Goal: Transaction & Acquisition: Purchase product/service

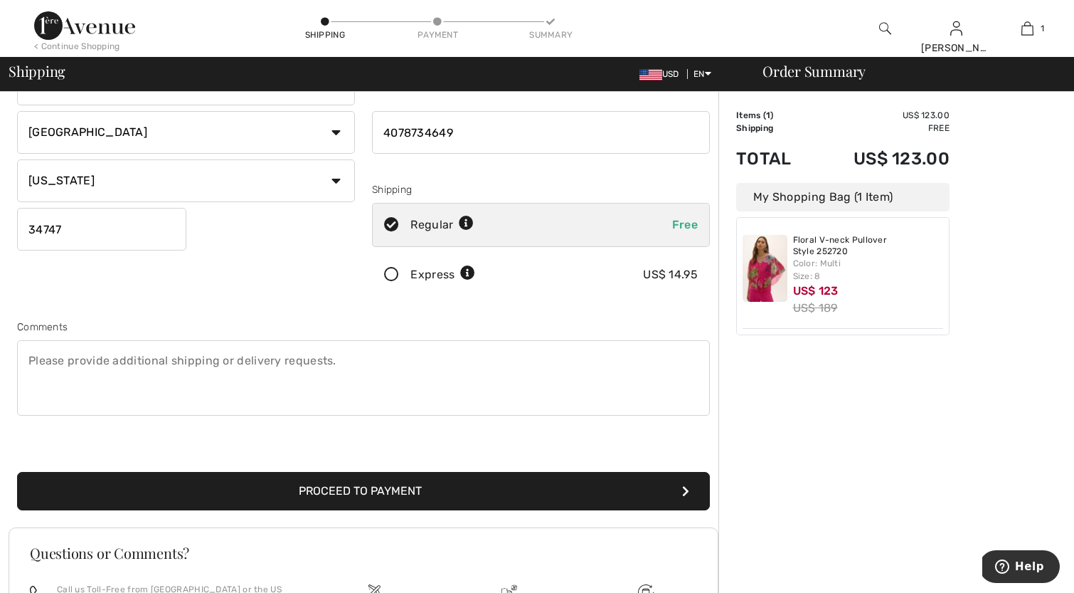
scroll to position [334, 0]
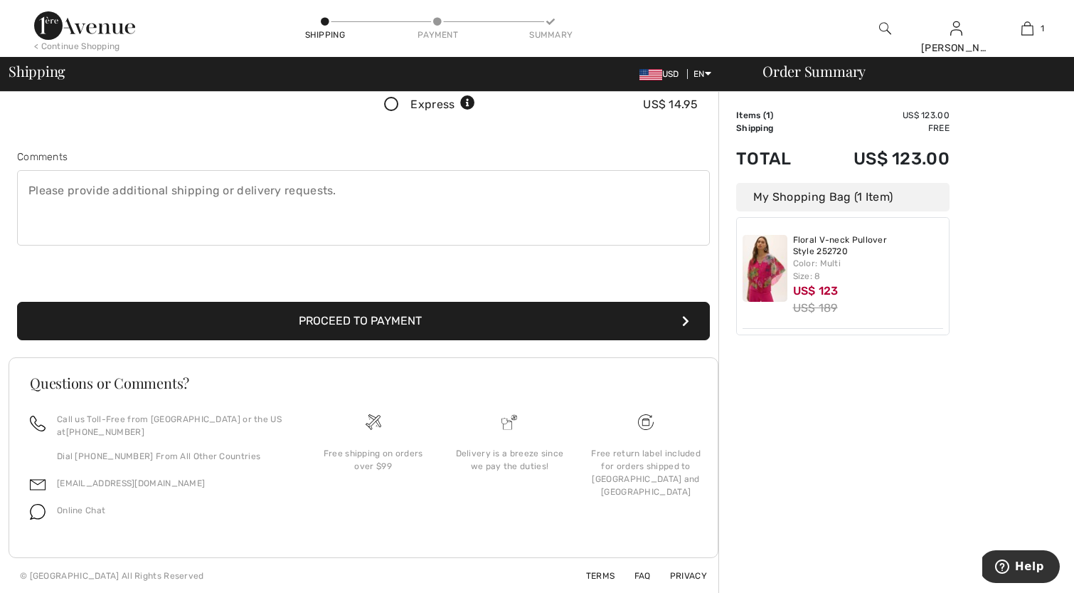
drag, startPoint x: 49, startPoint y: 191, endPoint x: 80, endPoint y: 184, distance: 31.4
click at [50, 191] on textarea at bounding box center [363, 207] width 693 height 75
type textarea "Please leave item on front porch. No signature required."
click at [353, 313] on button "Proceed to Payment" at bounding box center [363, 321] width 693 height 38
click at [411, 314] on button "Proceed to Payment" at bounding box center [363, 321] width 693 height 38
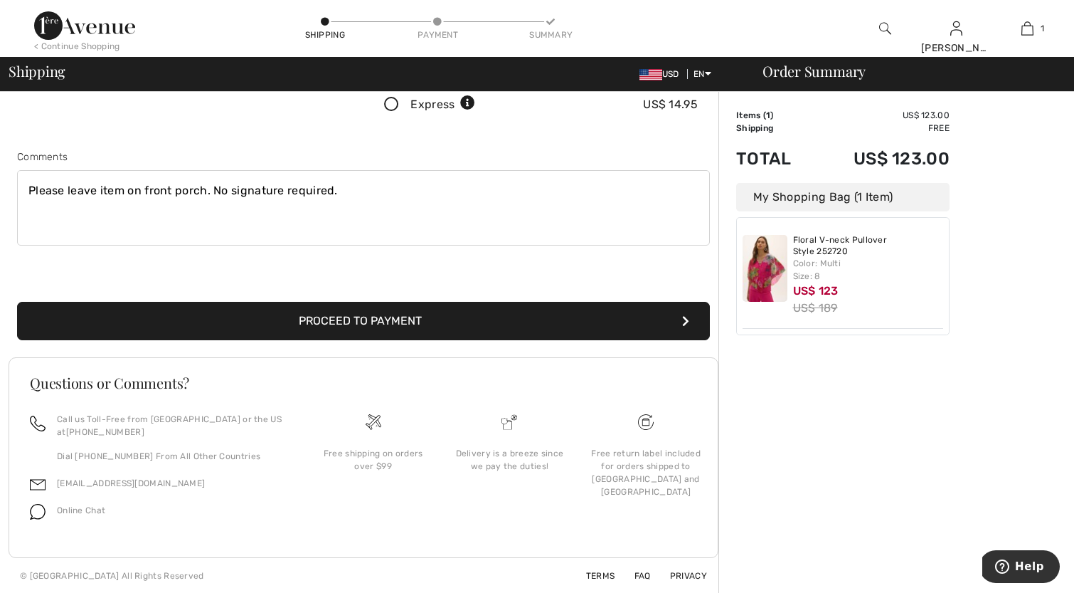
click at [398, 311] on button "Proceed to Payment" at bounding box center [363, 321] width 693 height 38
click at [359, 314] on button "Proceed to Payment" at bounding box center [363, 321] width 693 height 38
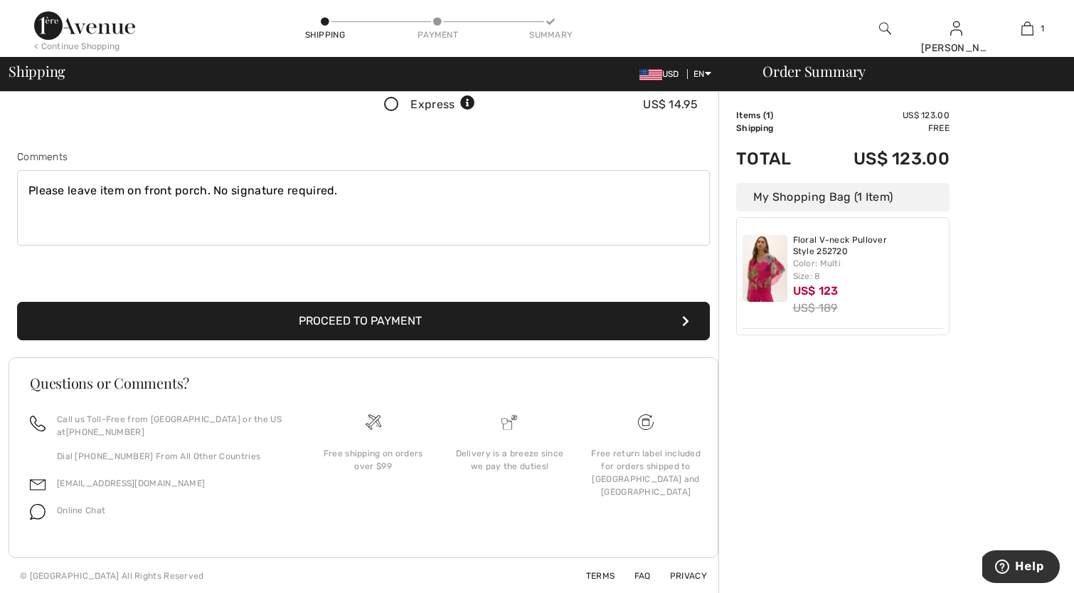
click at [359, 314] on button "Proceed to Payment" at bounding box center [363, 321] width 693 height 38
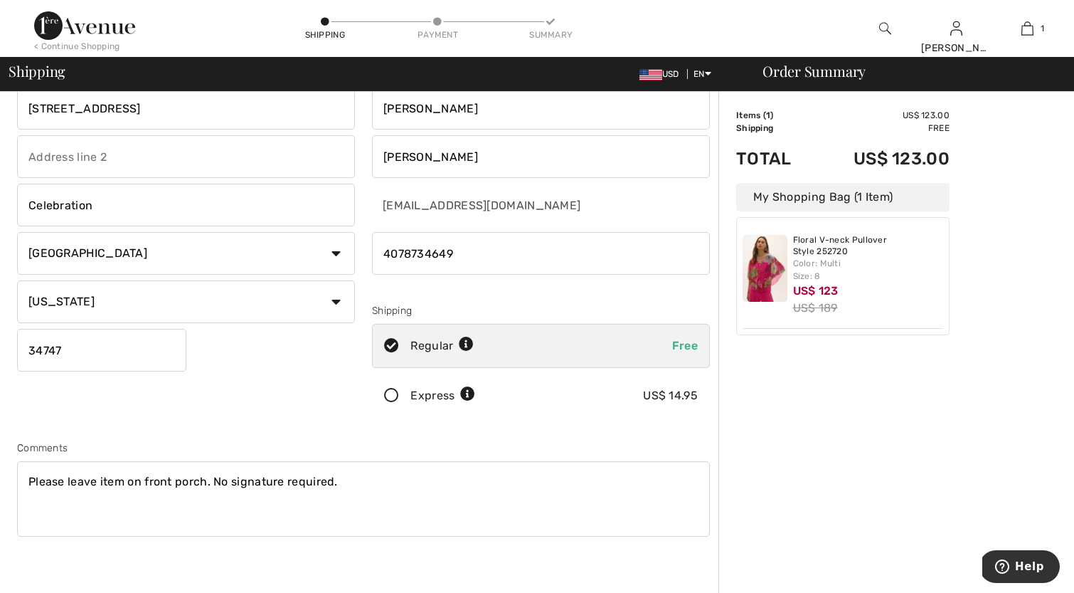
scroll to position [0, 0]
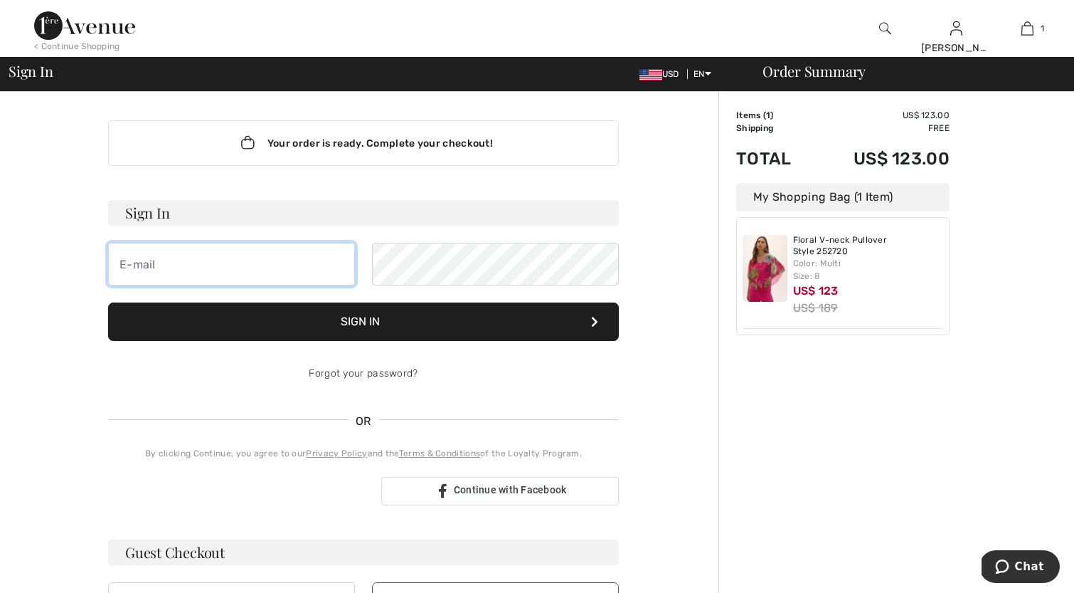
type input "[EMAIL_ADDRESS][DOMAIN_NAME]"
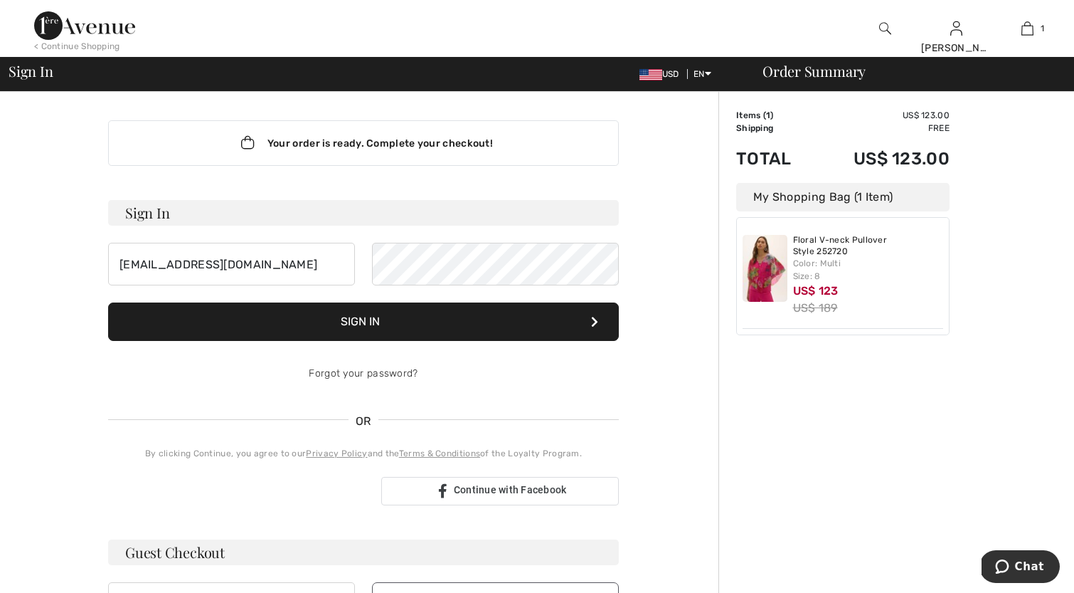
click at [378, 317] on button "Sign In" at bounding box center [363, 321] width 511 height 38
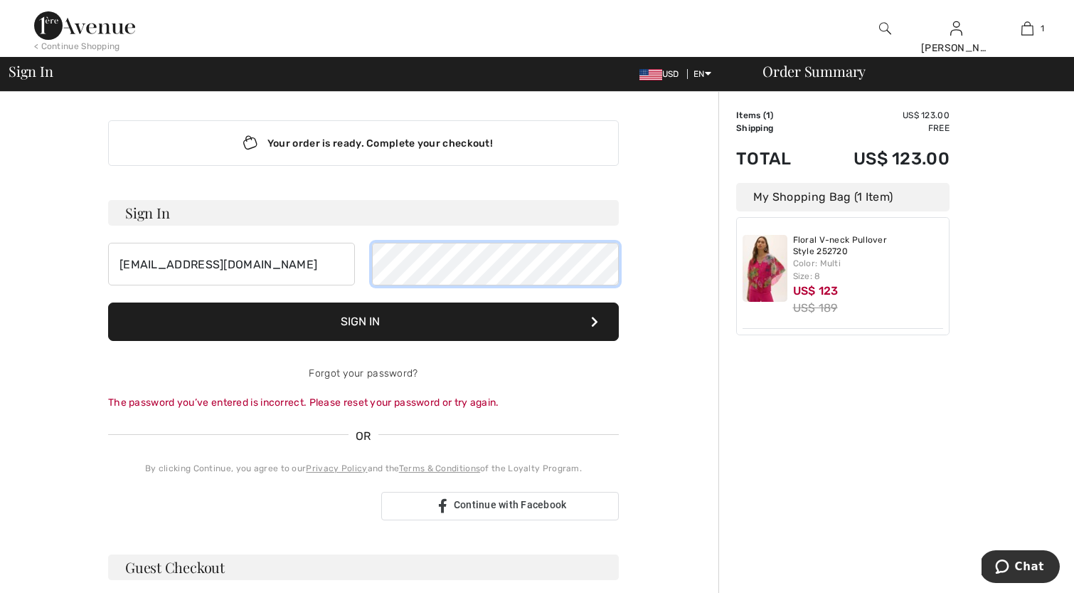
click at [314, 262] on div "834runner@gmail.com" at bounding box center [363, 264] width 511 height 43
click at [388, 320] on button "Sign In" at bounding box center [363, 321] width 511 height 38
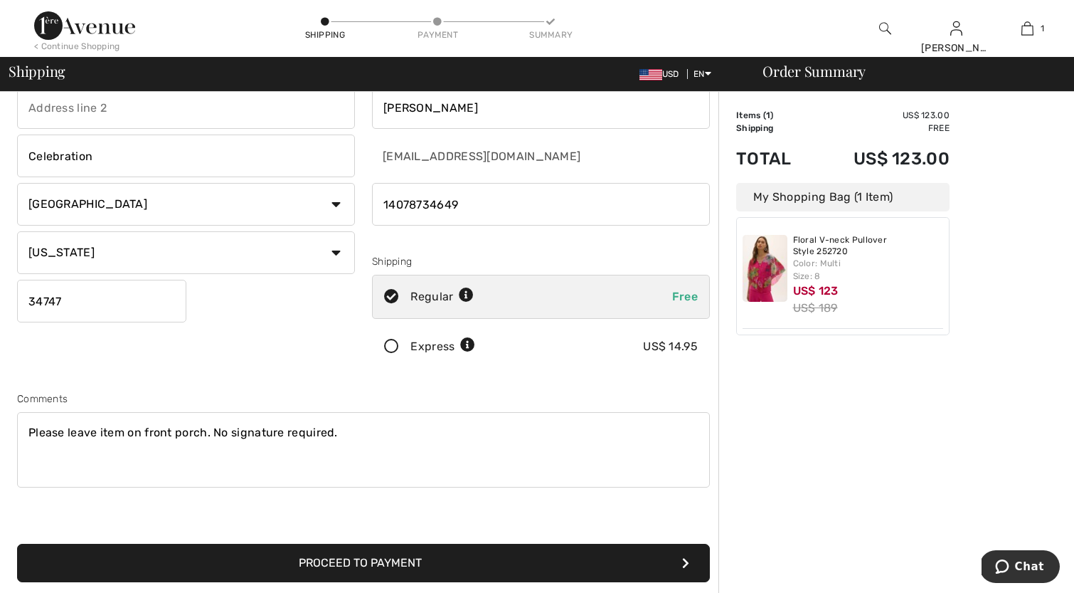
scroll to position [273, 0]
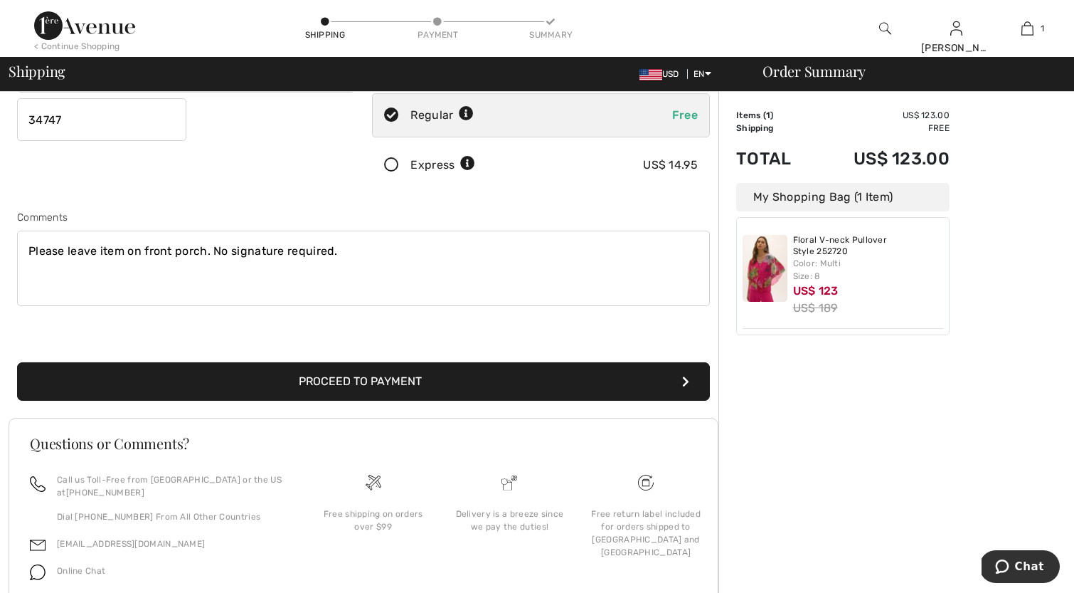
click at [344, 376] on button "Proceed to Payment" at bounding box center [363, 381] width 693 height 38
click at [347, 376] on button "Proceed to Payment" at bounding box center [363, 381] width 693 height 38
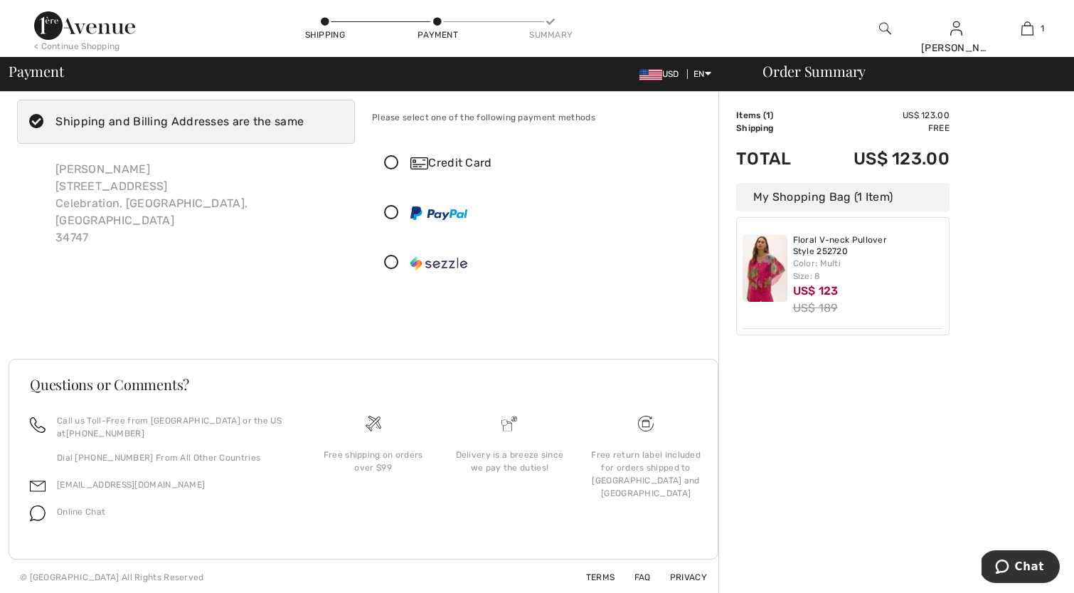
scroll to position [32, 0]
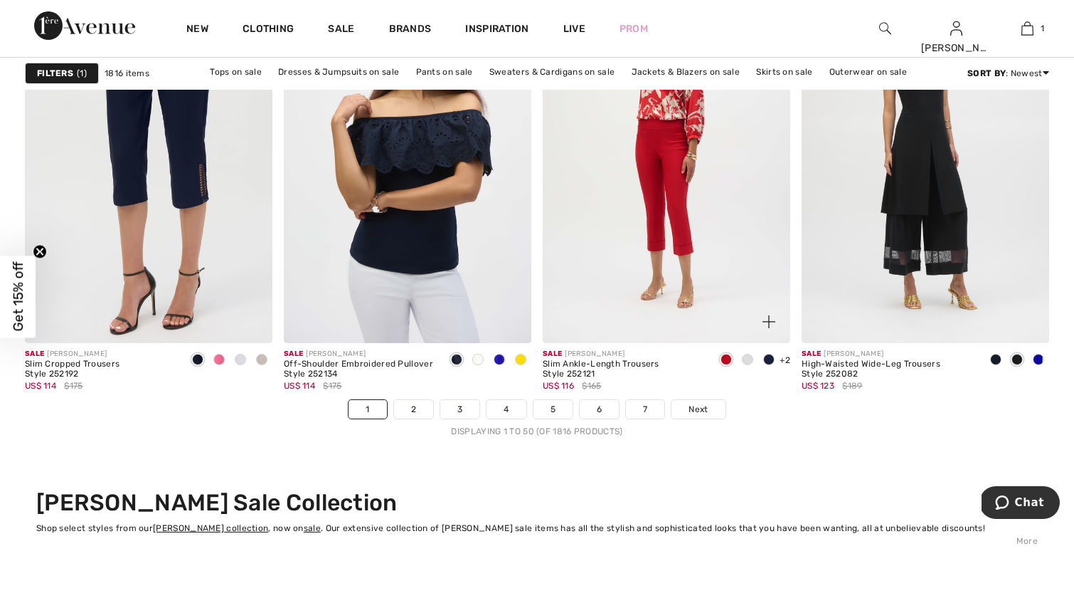
scroll to position [6542, 0]
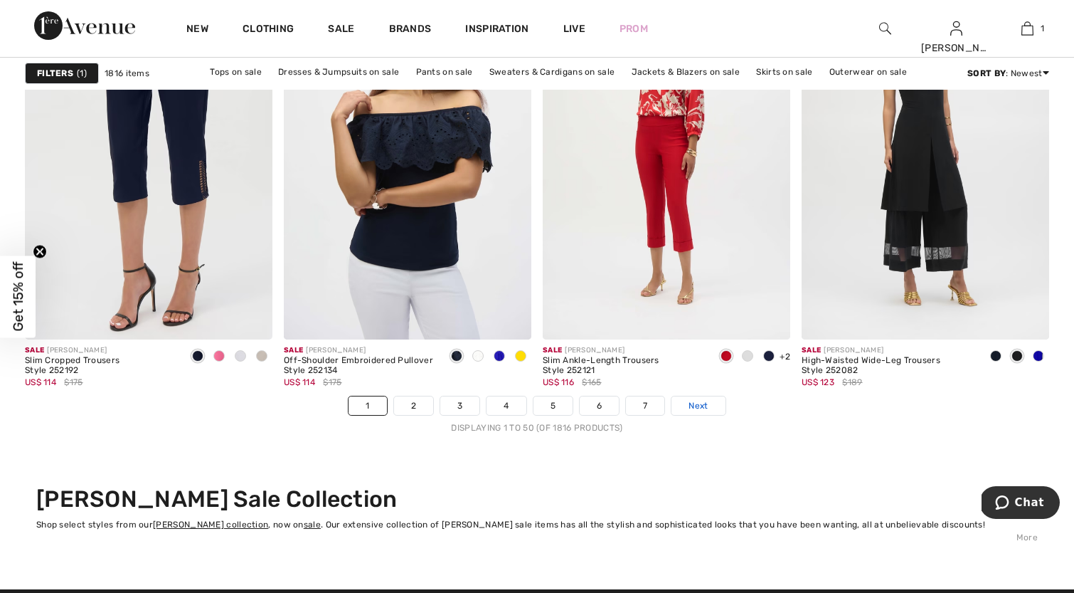
click at [697, 403] on span "Next" at bounding box center [698, 405] width 19 height 13
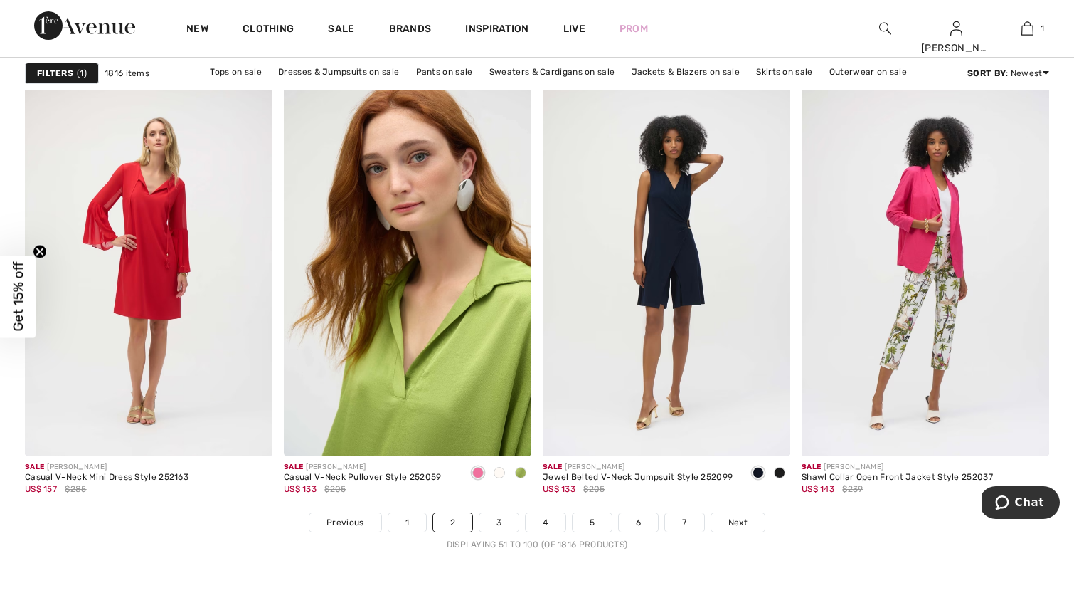
scroll to position [6425, 0]
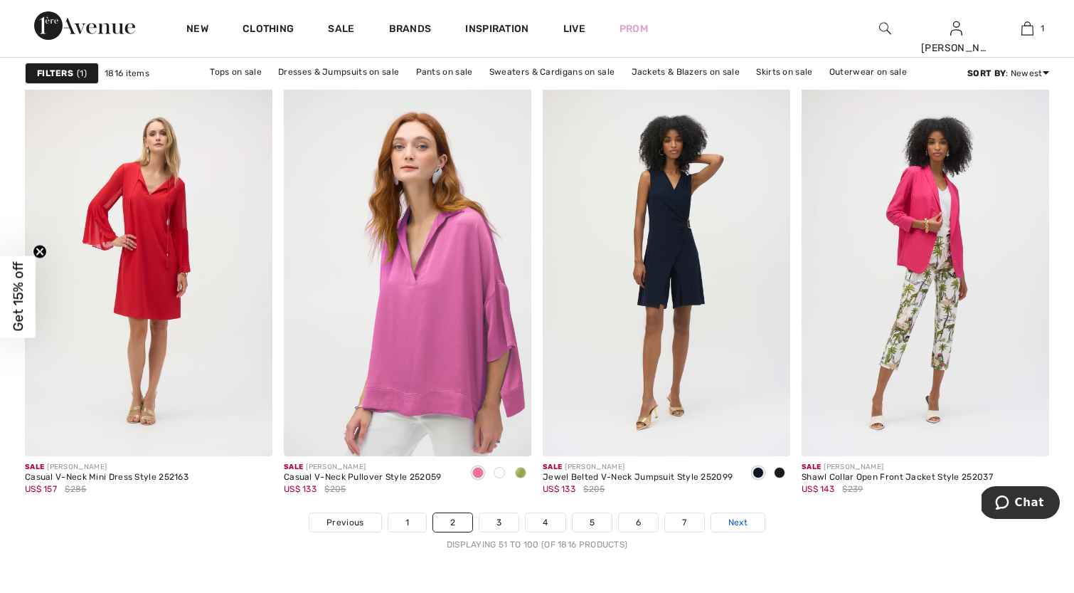
click at [742, 519] on span "Next" at bounding box center [738, 522] width 19 height 13
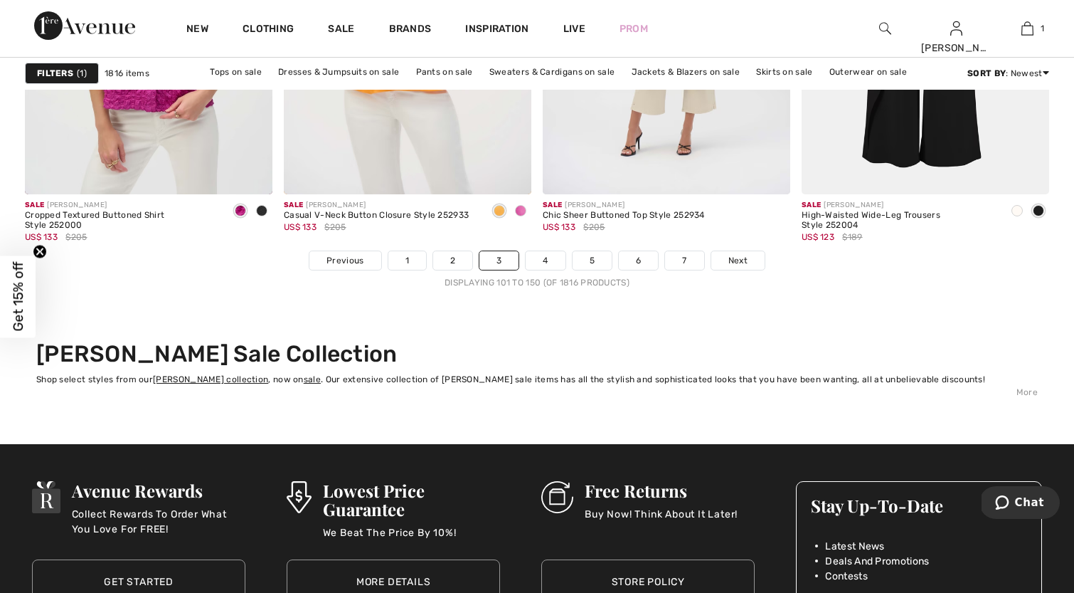
scroll to position [6705, 0]
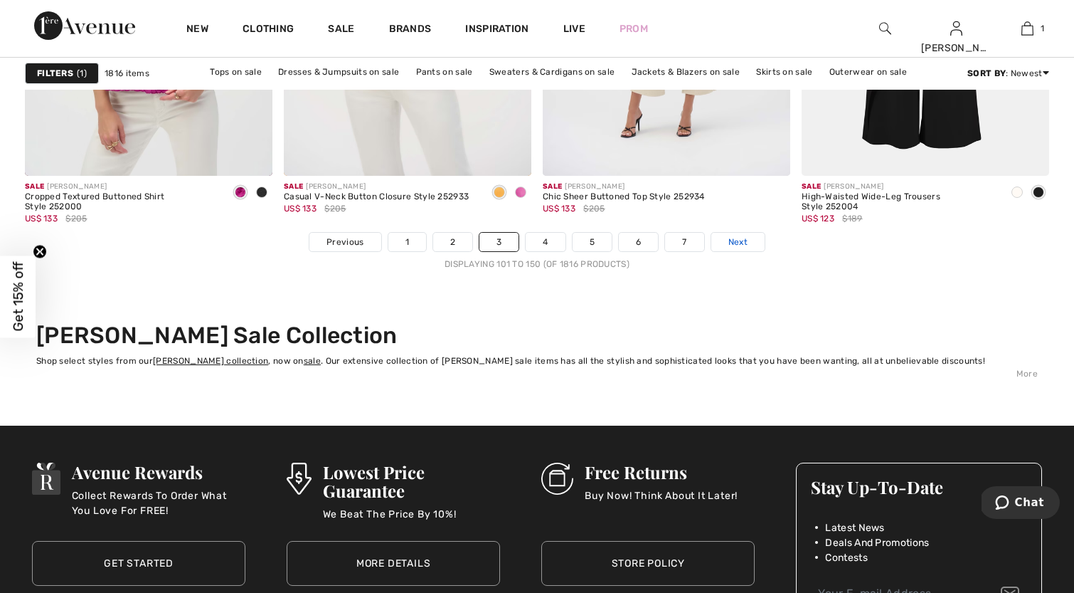
click at [741, 236] on span "Next" at bounding box center [738, 241] width 19 height 13
click at [741, 237] on span "Next" at bounding box center [738, 241] width 19 height 13
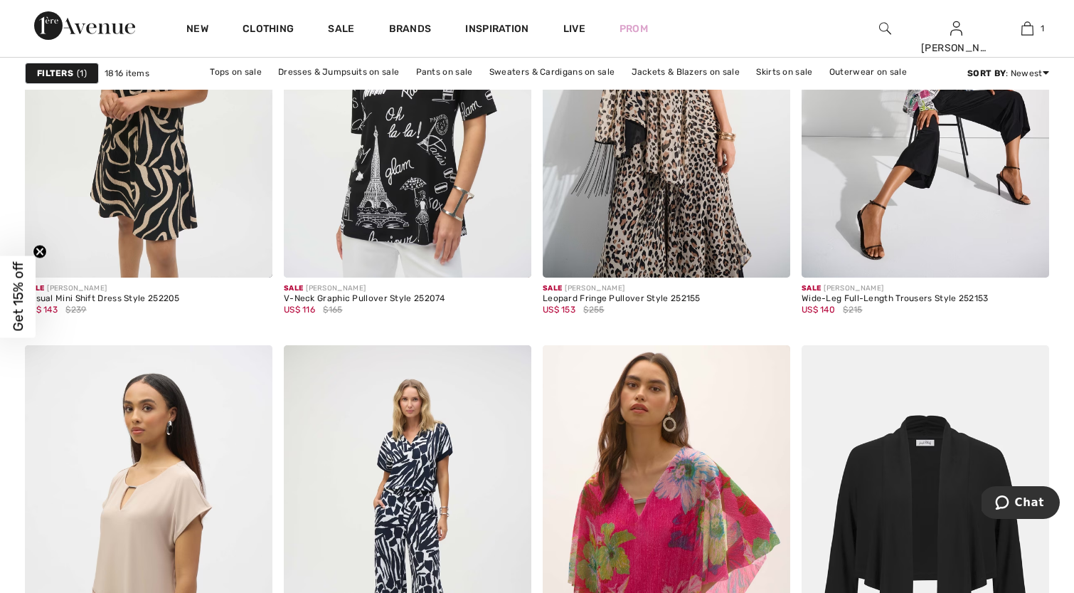
scroll to position [2478, 0]
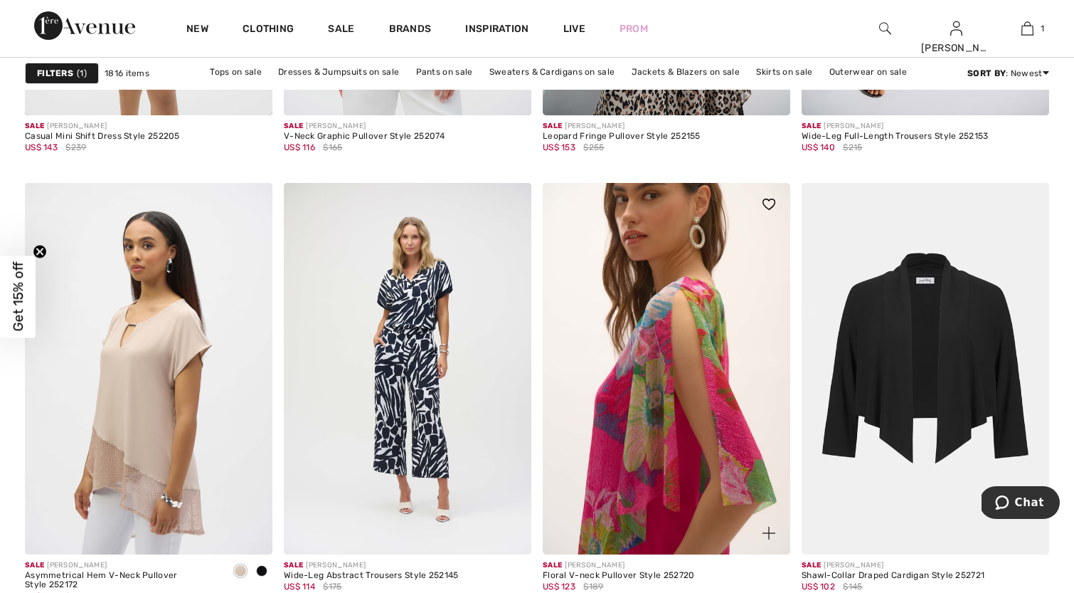
click at [663, 398] on img at bounding box center [667, 368] width 248 height 371
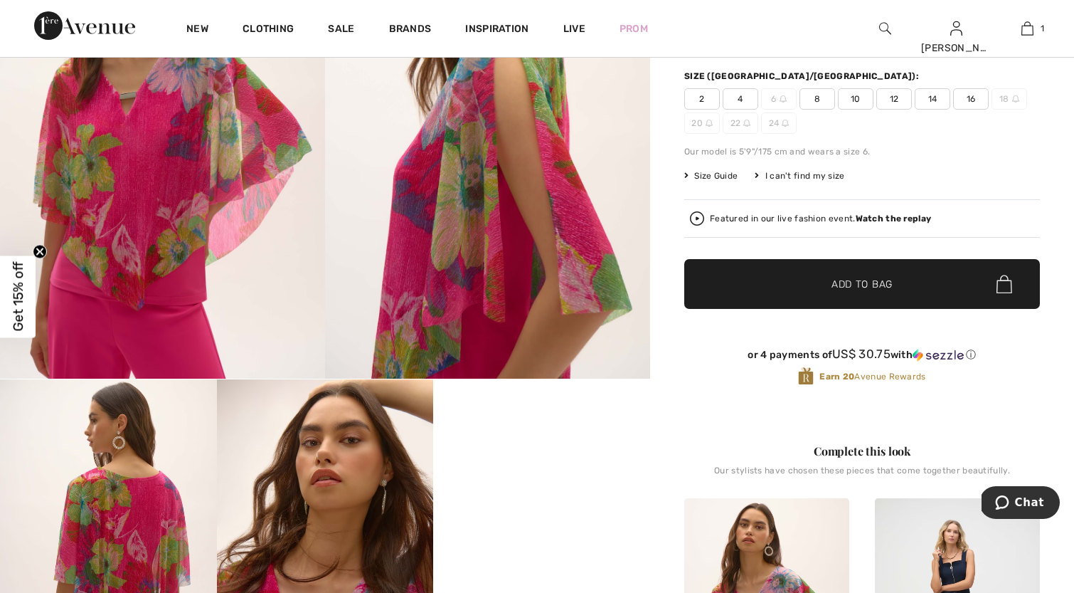
scroll to position [89, 0]
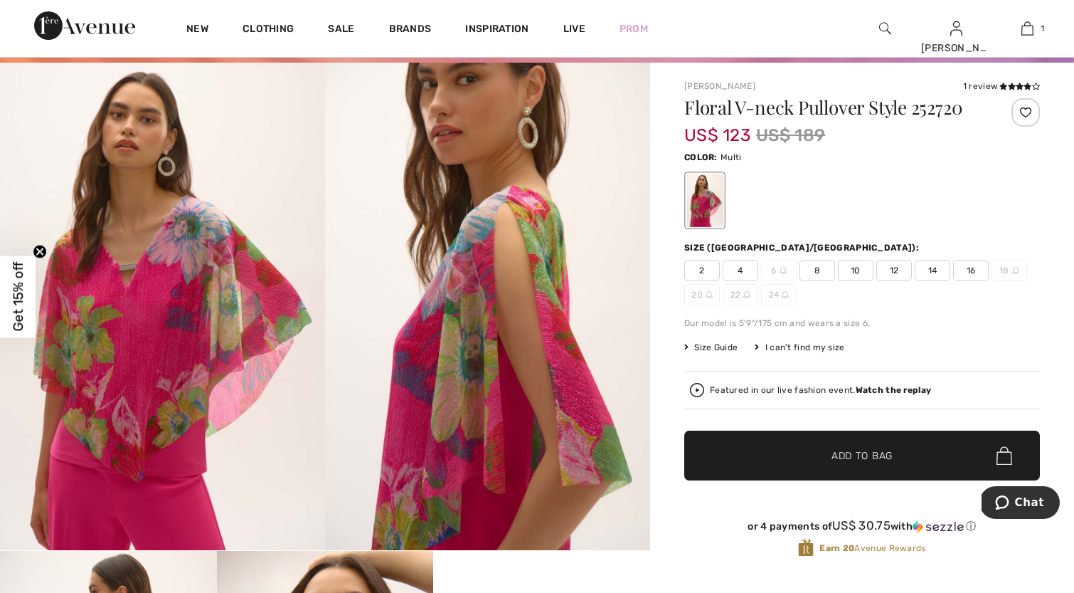
click at [822, 263] on span "8" at bounding box center [818, 270] width 36 height 21
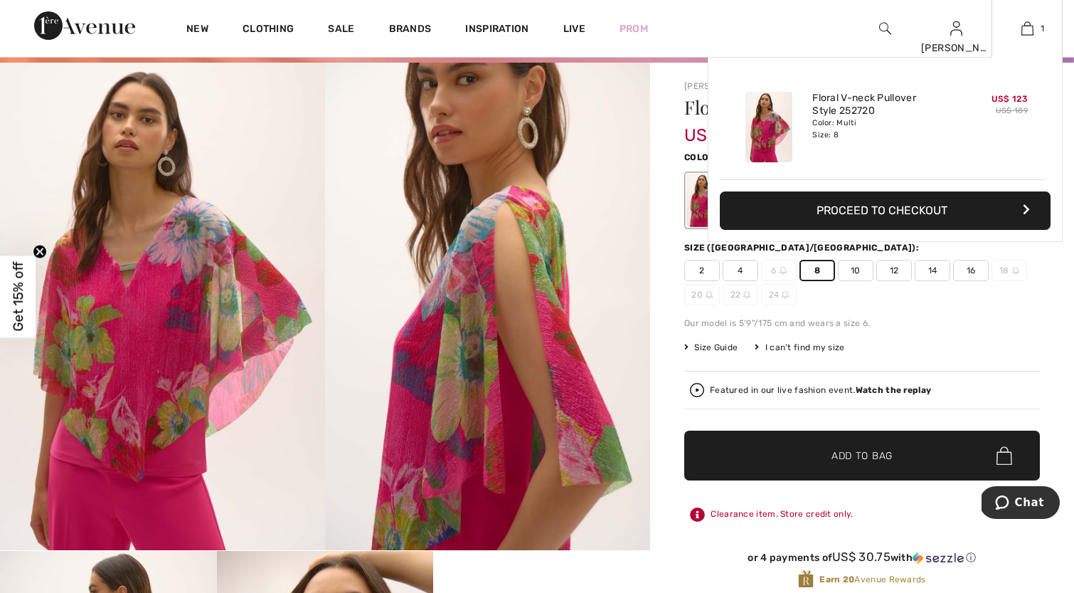
click at [948, 204] on button "Proceed to Checkout" at bounding box center [885, 210] width 331 height 38
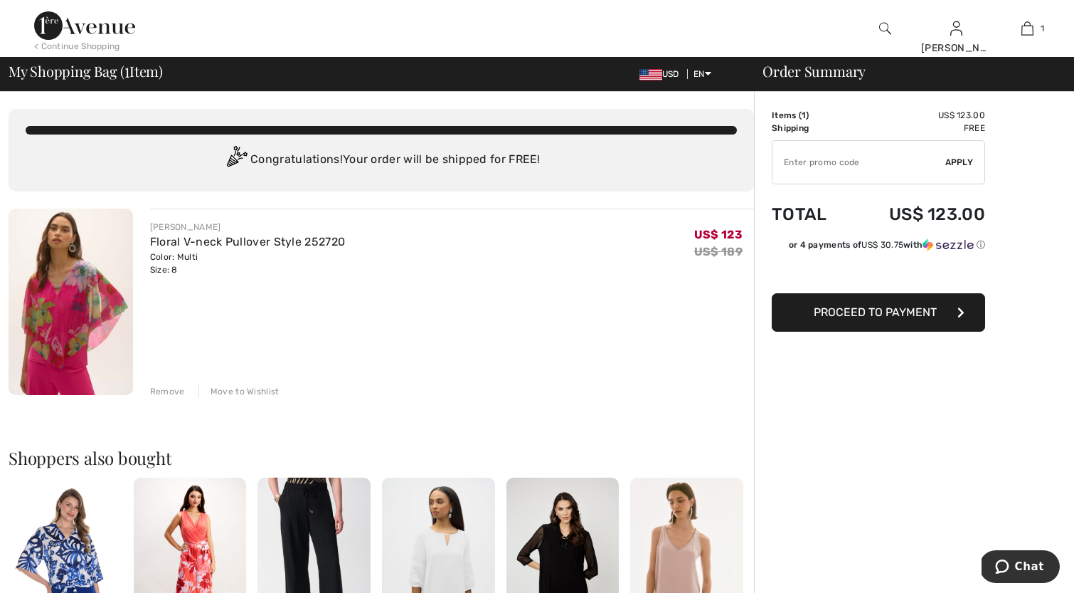
click at [795, 166] on input "TEXT" at bounding box center [859, 162] width 173 height 43
type input "EXTRA15"
click at [963, 156] on span "Apply" at bounding box center [959, 162] width 28 height 13
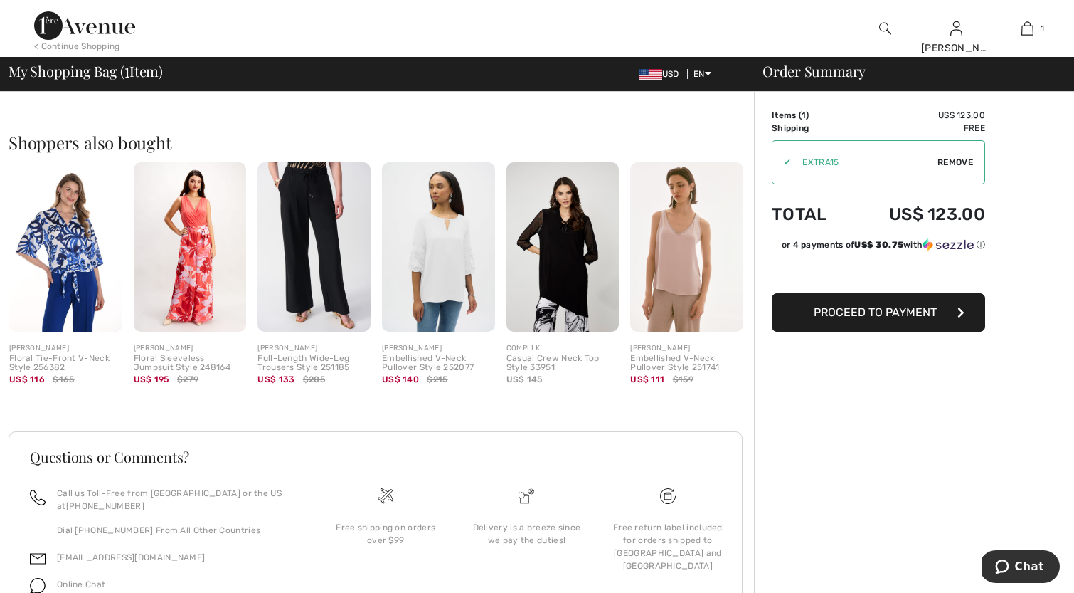
scroll to position [390, 0]
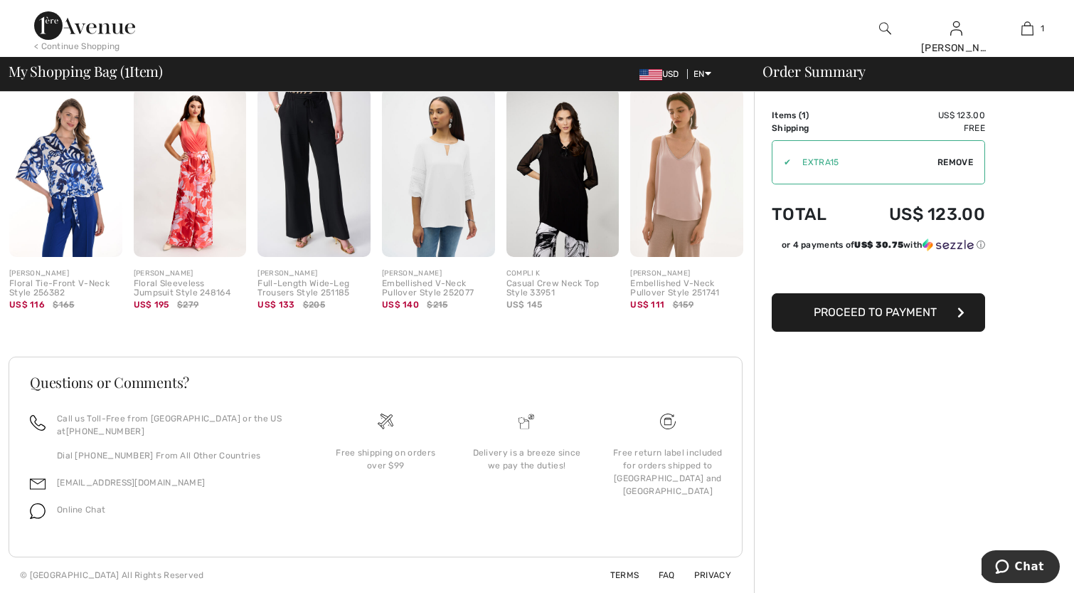
click at [930, 310] on span "Proceed to Payment" at bounding box center [875, 312] width 123 height 14
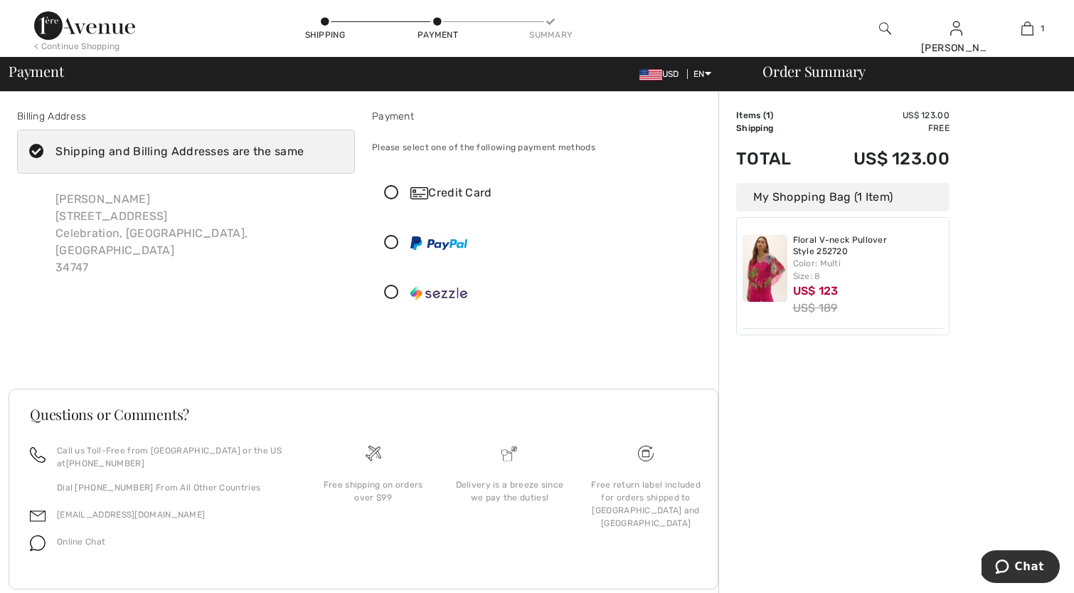
click at [389, 185] on div "Credit Card" at bounding box center [541, 192] width 337 height 43
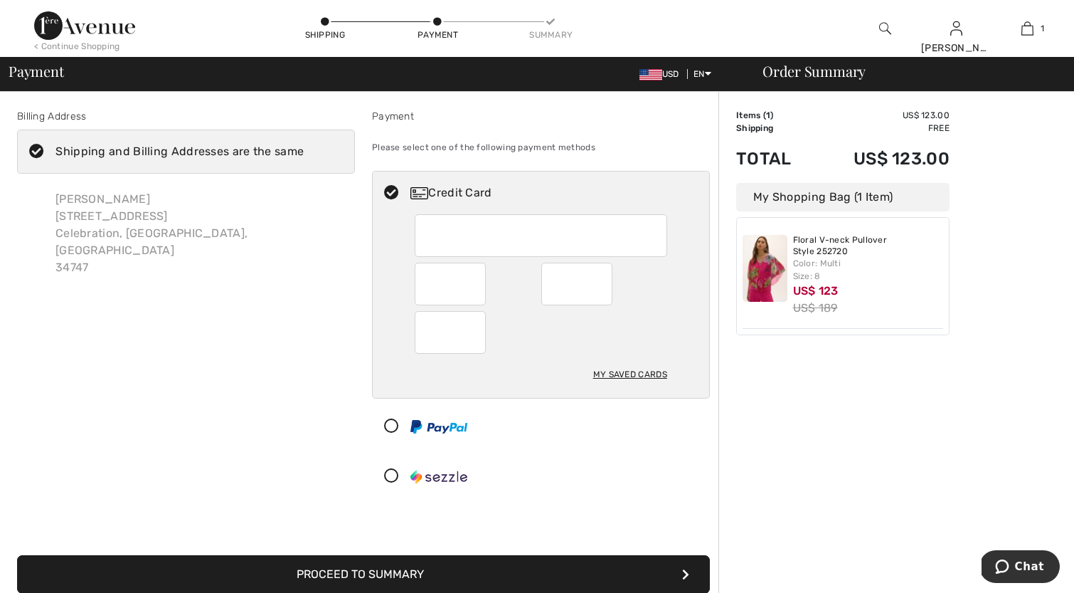
click at [435, 570] on button "Proceed to Summary" at bounding box center [363, 574] width 693 height 38
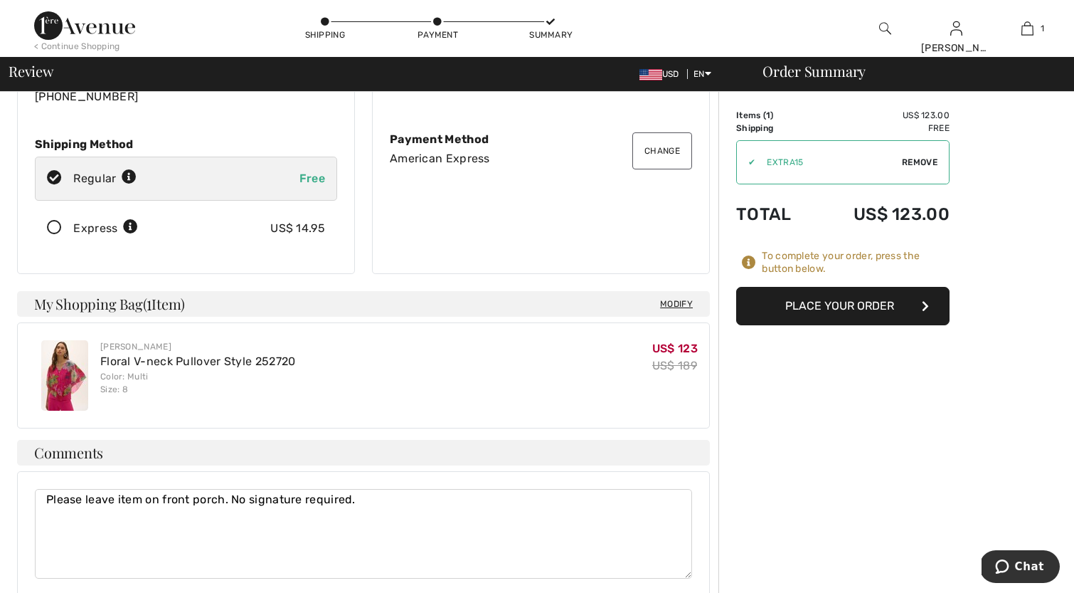
scroll to position [202, 0]
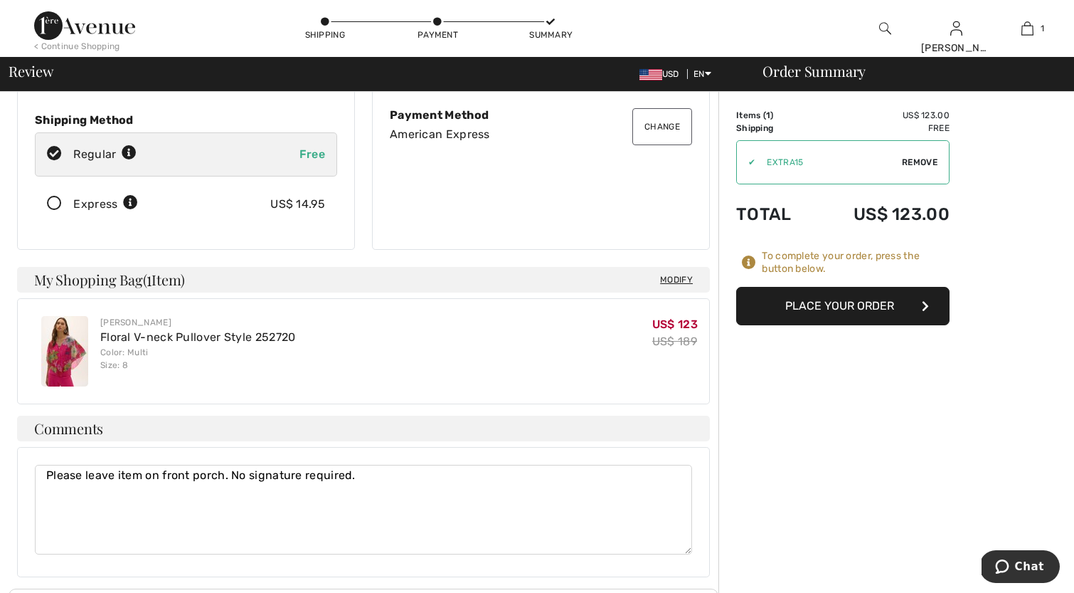
click at [877, 297] on button "Place Your Order" at bounding box center [842, 306] width 213 height 38
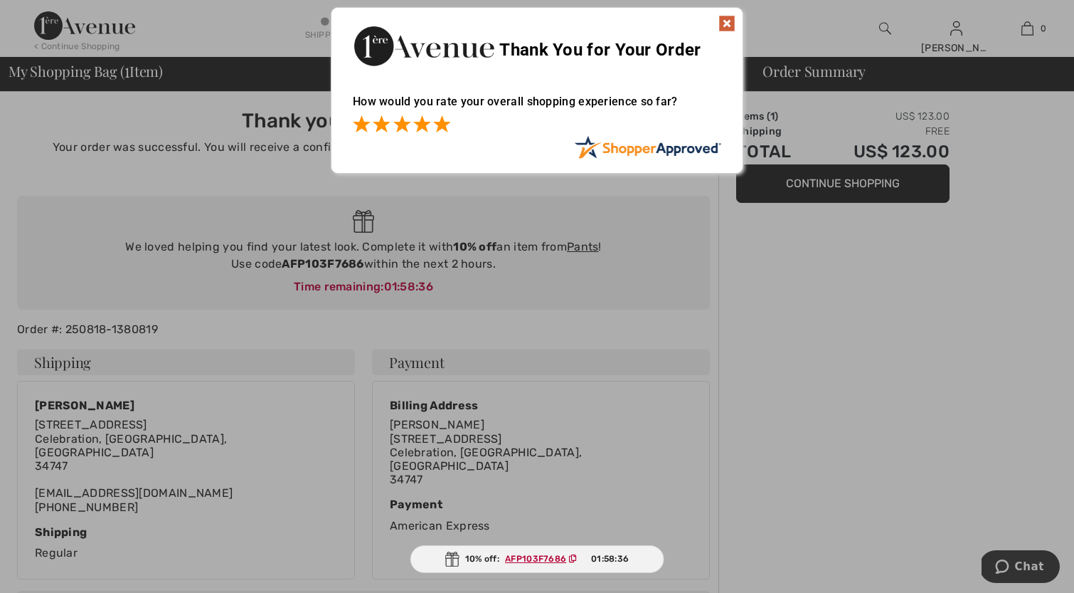
click at [439, 117] on span at bounding box center [441, 123] width 17 height 17
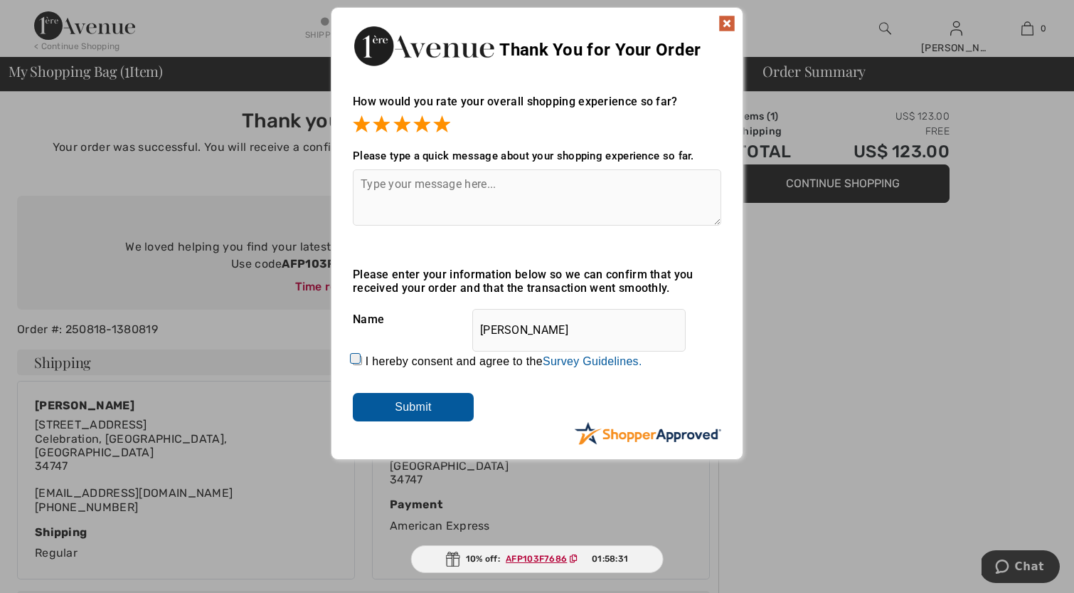
click at [372, 188] on textarea at bounding box center [537, 197] width 369 height 56
type textarea "Thank you for resetting my password!!"
click at [355, 356] on input "I hereby consent and agree to the By submitting a review, you grant permission …" at bounding box center [357, 360] width 9 height 9
checkbox input "true"
click at [425, 398] on input "Submit" at bounding box center [413, 407] width 121 height 28
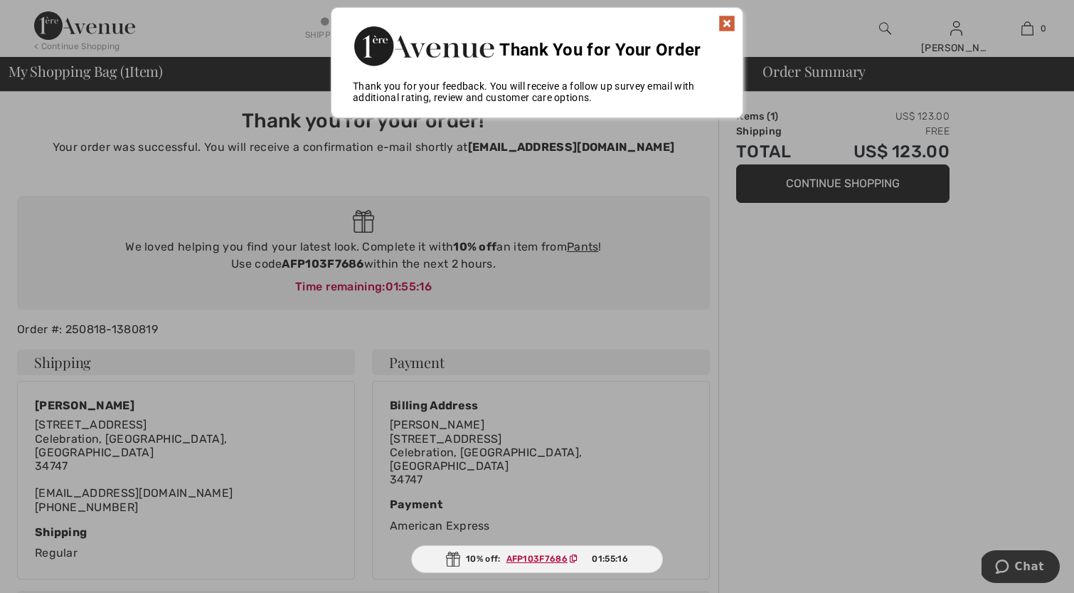
click at [727, 16] on img at bounding box center [727, 23] width 17 height 17
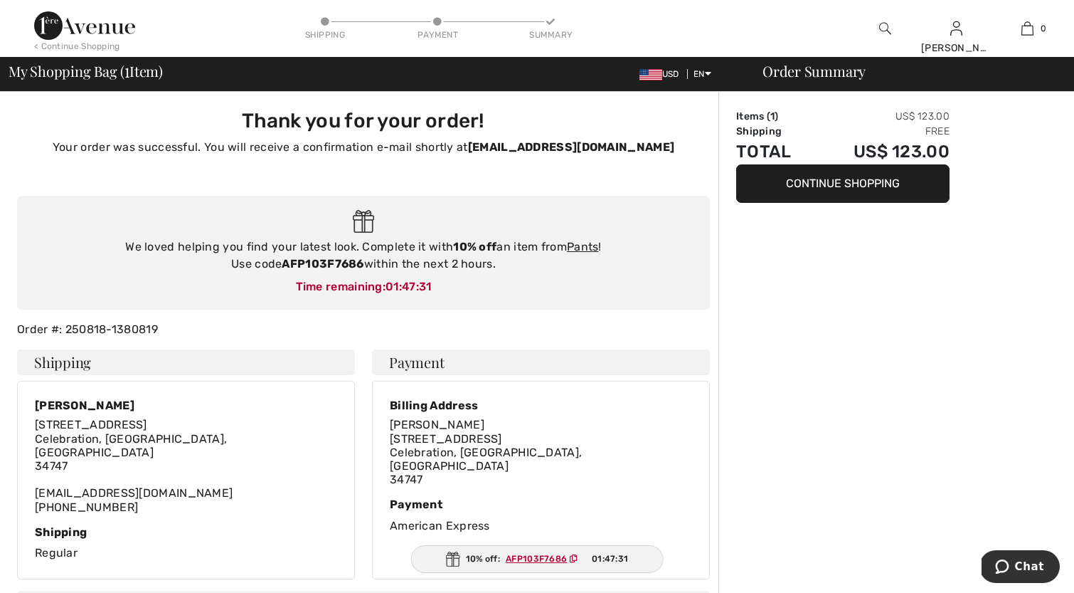
click at [880, 179] on button "Continue Shopping" at bounding box center [842, 183] width 213 height 38
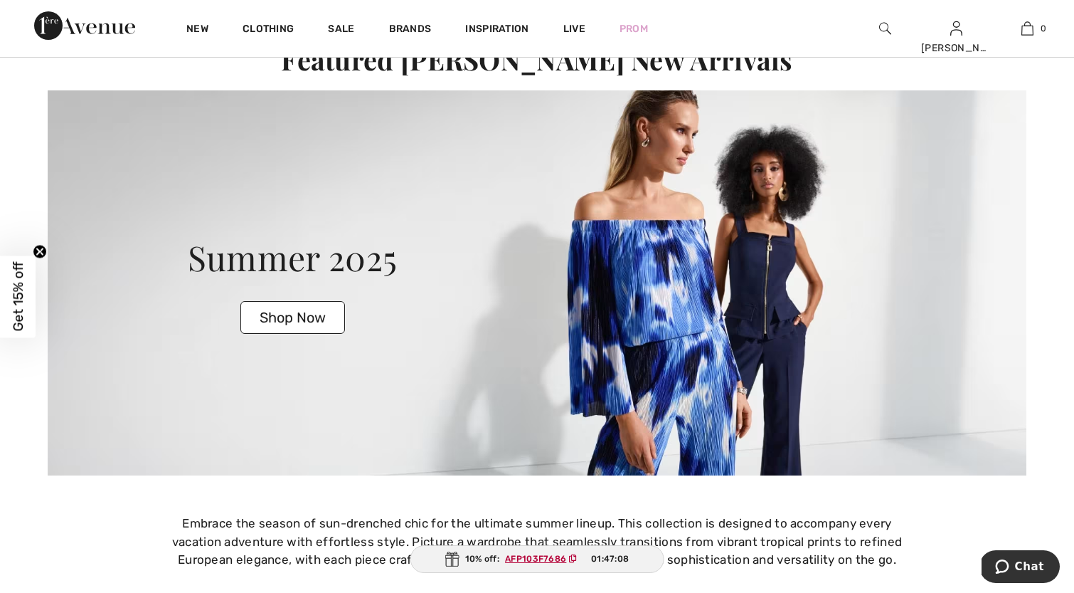
scroll to position [2960, 0]
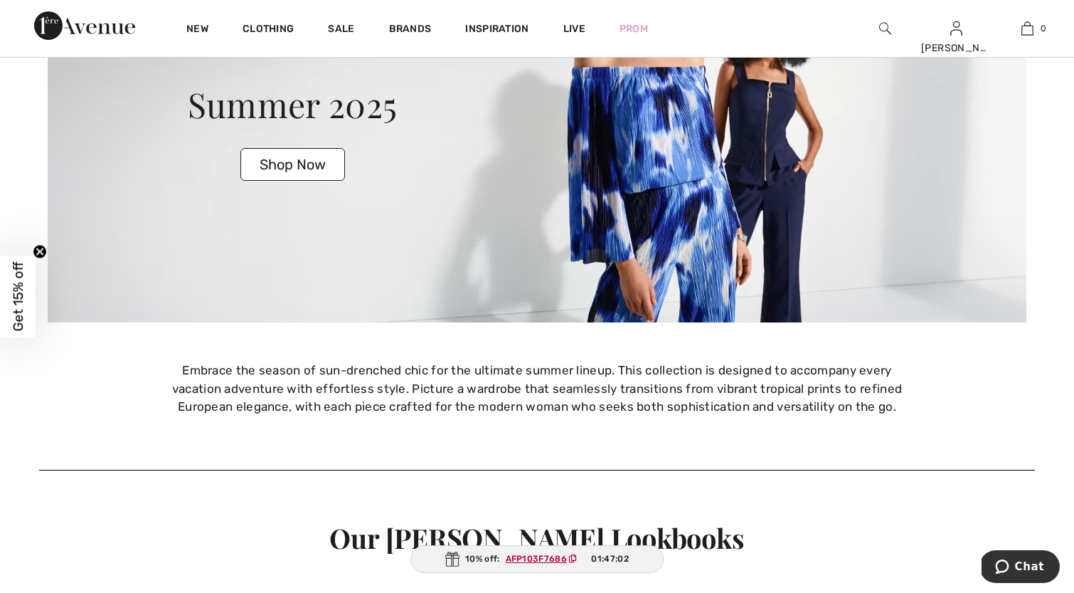
click at [301, 154] on button "Shop Now" at bounding box center [292, 164] width 105 height 33
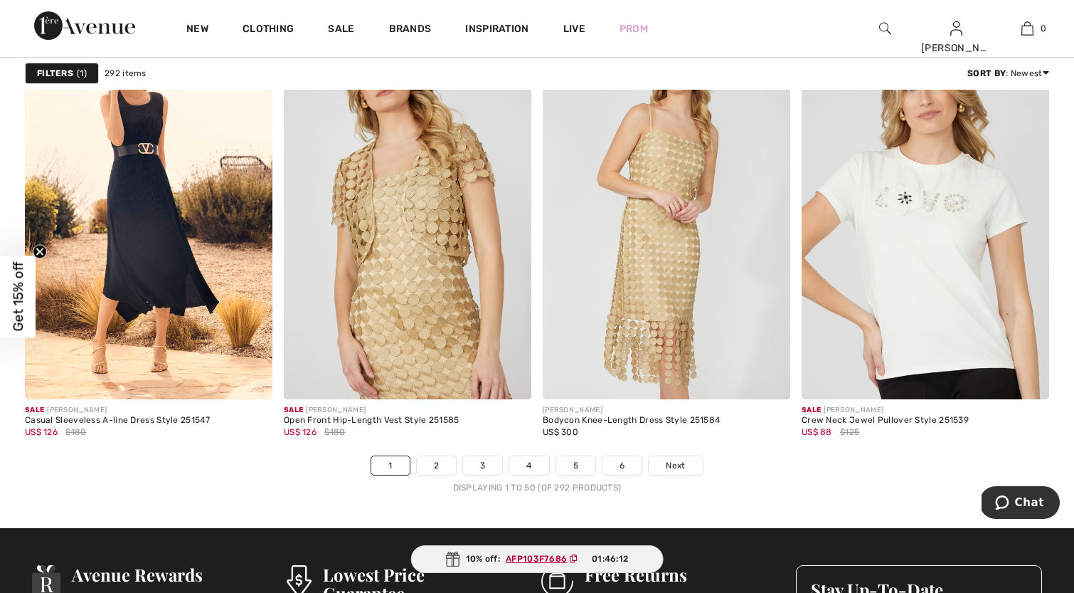
scroll to position [6404, 0]
click at [674, 456] on link "Next" at bounding box center [675, 464] width 53 height 18
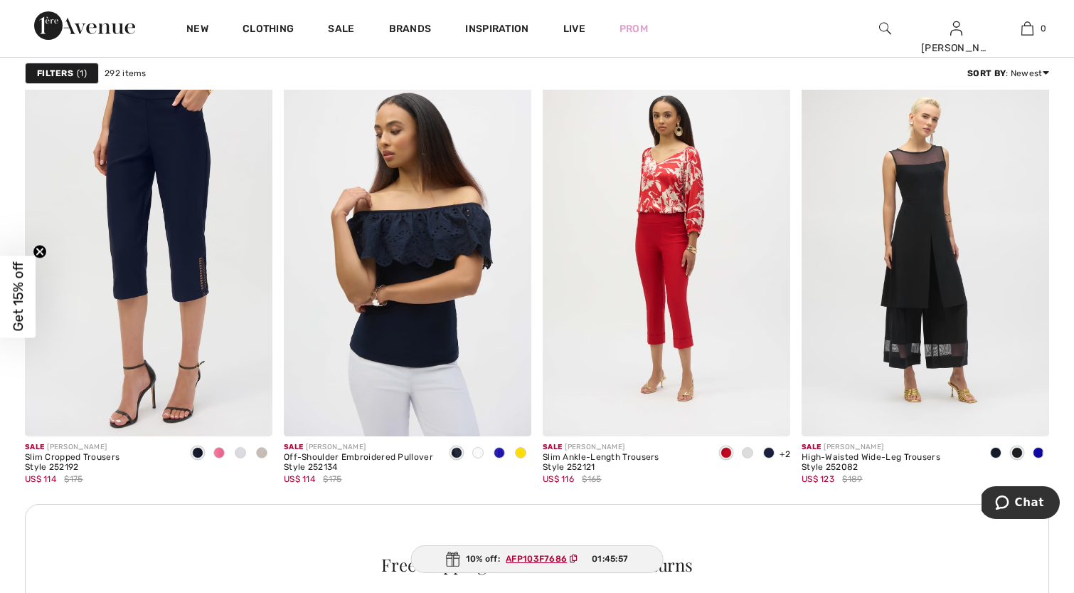
scroll to position [1291, 0]
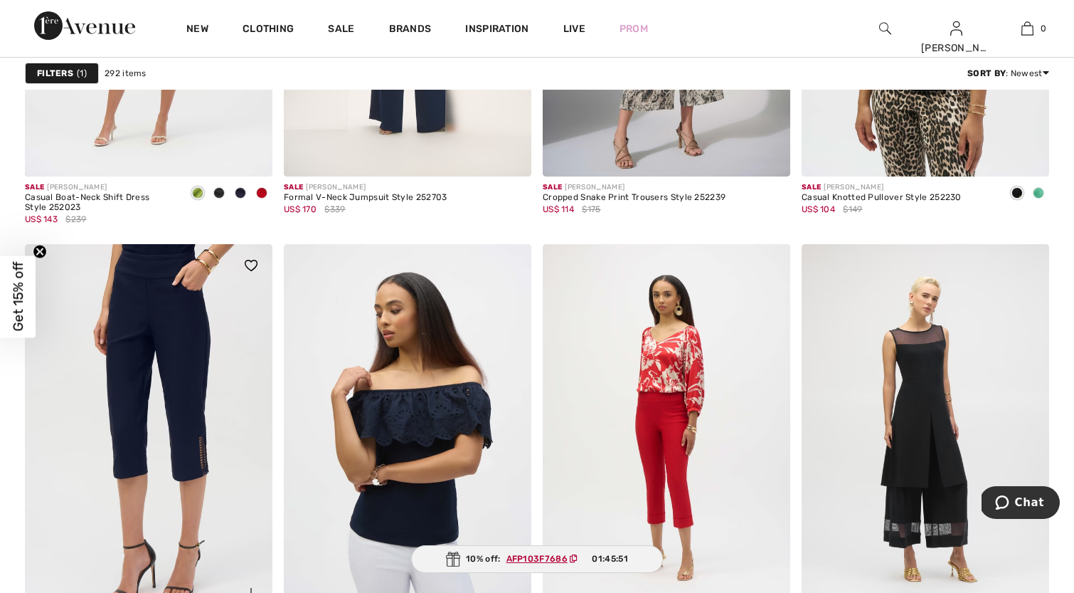
click at [200, 391] on img at bounding box center [149, 429] width 248 height 371
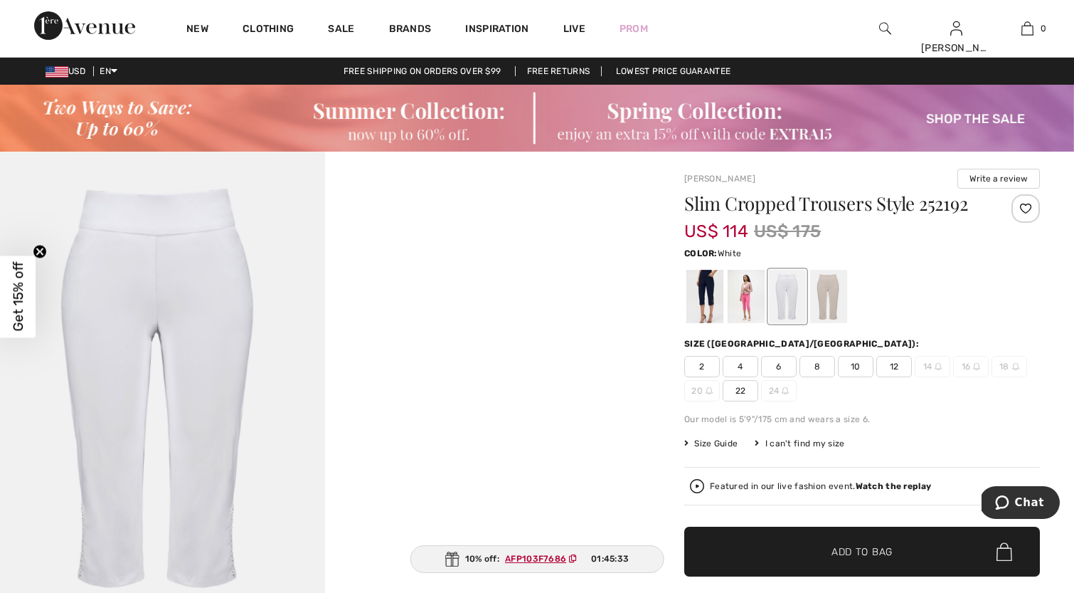
click at [818, 362] on span "8" at bounding box center [818, 366] width 36 height 21
click at [748, 300] on div at bounding box center [746, 296] width 37 height 53
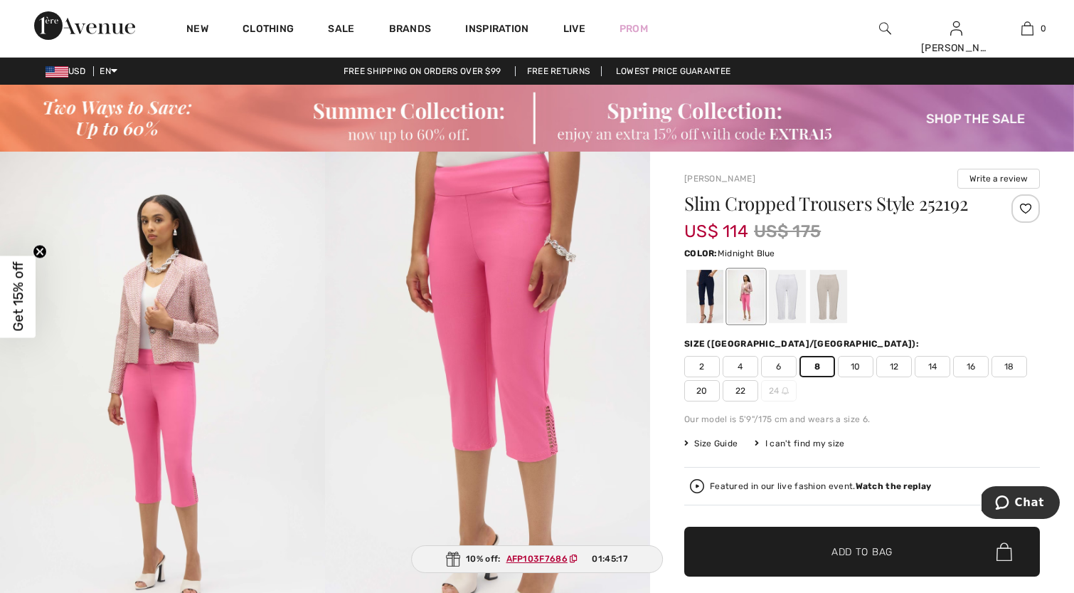
click at [704, 299] on div at bounding box center [705, 296] width 37 height 53
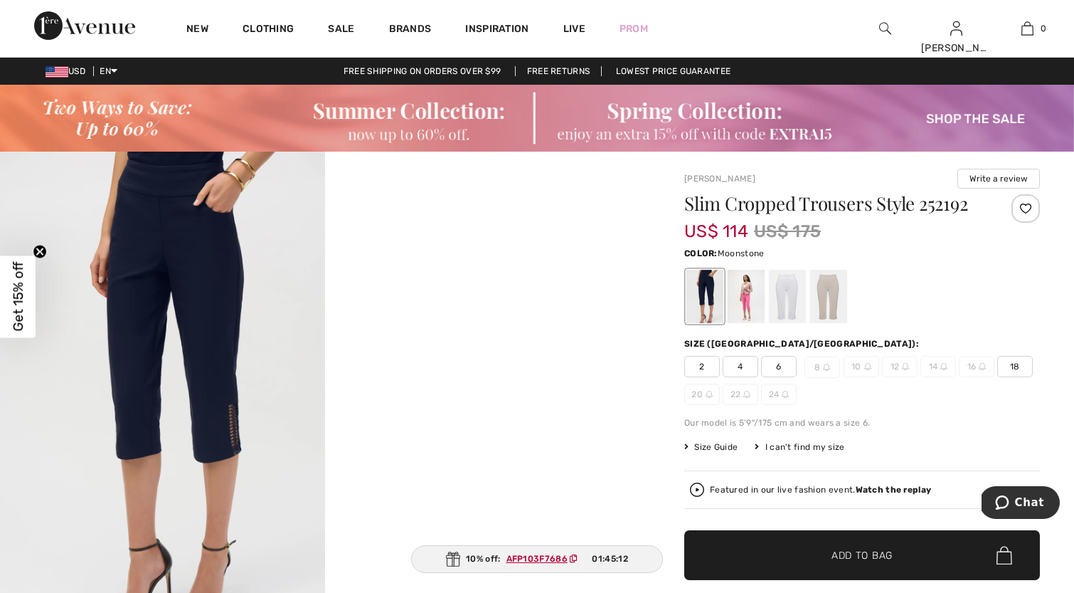
click at [829, 297] on div at bounding box center [828, 296] width 37 height 53
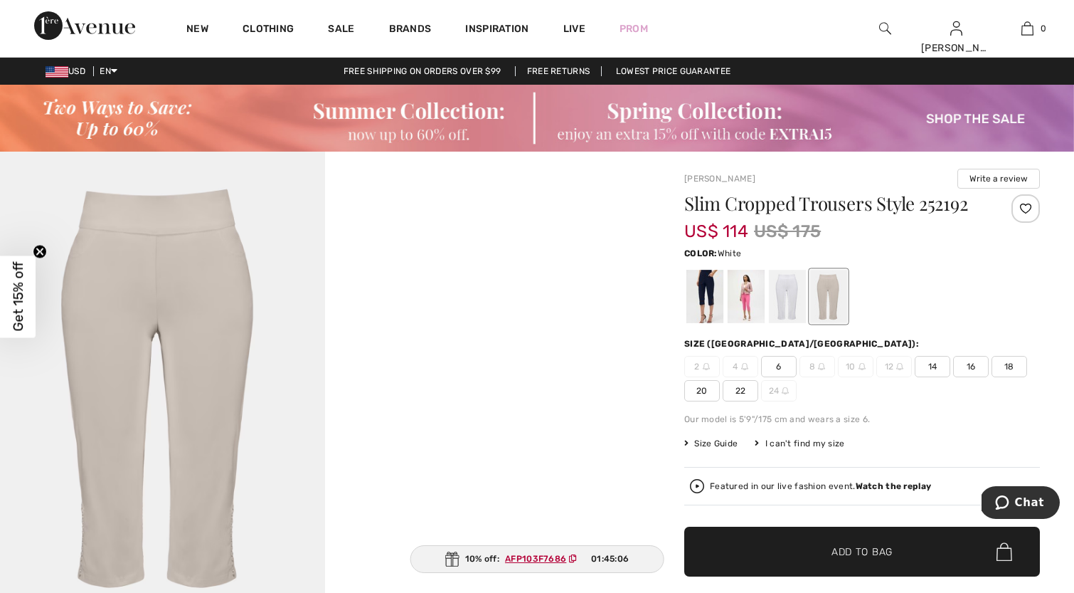
click at [790, 296] on div at bounding box center [787, 296] width 37 height 53
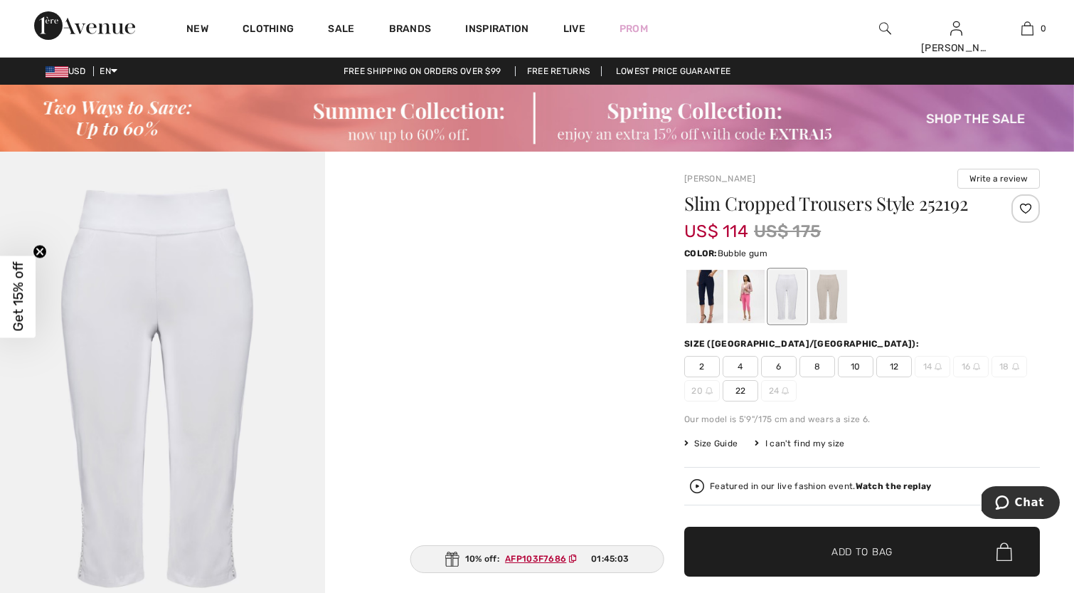
click at [743, 297] on div at bounding box center [746, 296] width 37 height 53
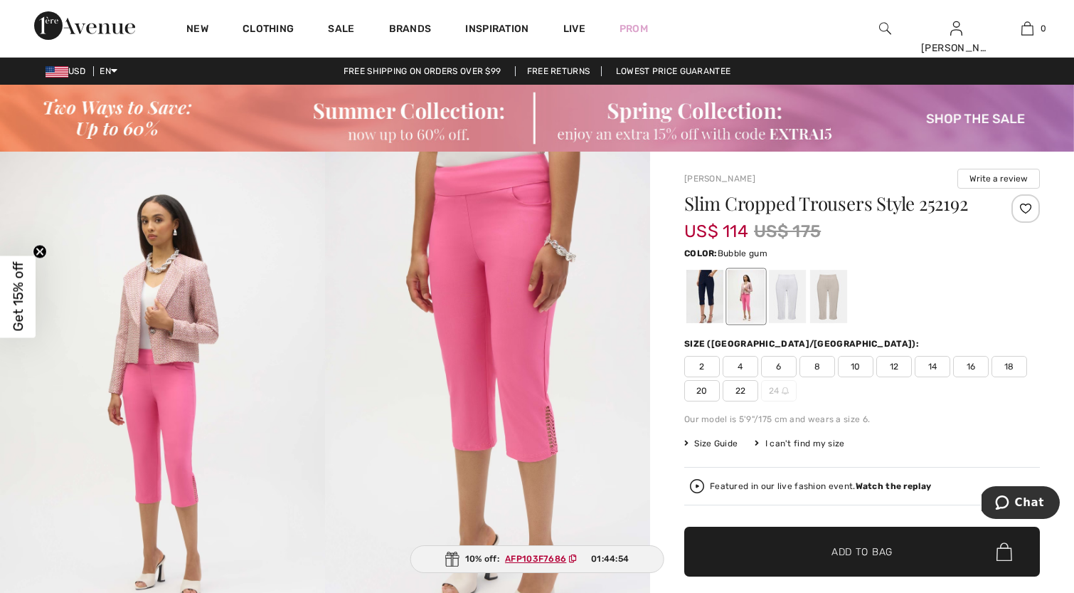
click at [815, 357] on span "8" at bounding box center [818, 366] width 36 height 21
click at [877, 545] on span "Add to Bag" at bounding box center [862, 551] width 61 height 15
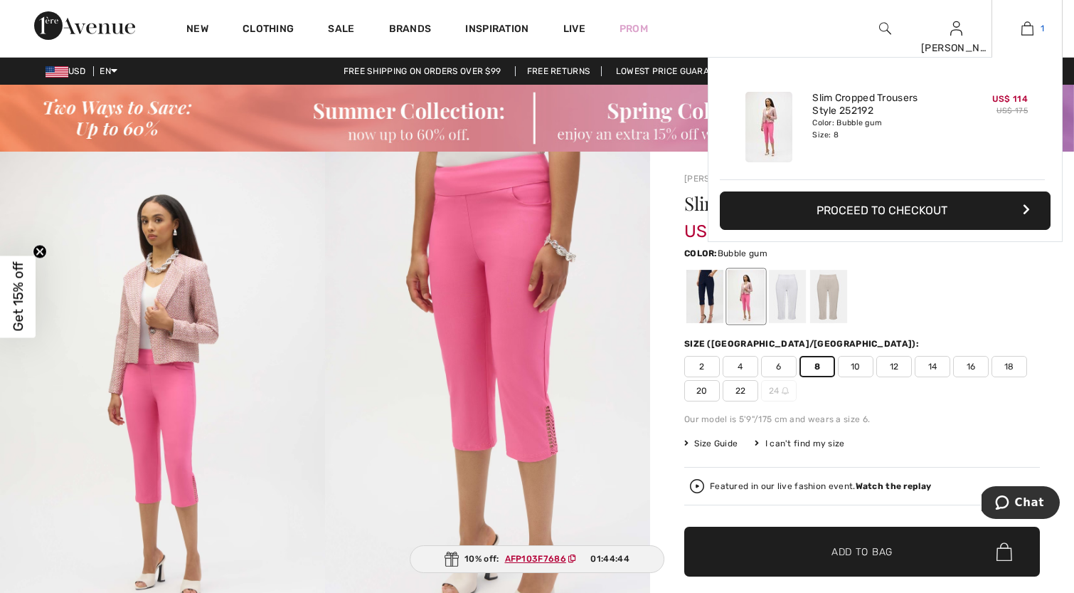
click at [1029, 22] on img at bounding box center [1028, 28] width 12 height 17
click at [963, 199] on button "Proceed to Checkout" at bounding box center [885, 210] width 331 height 38
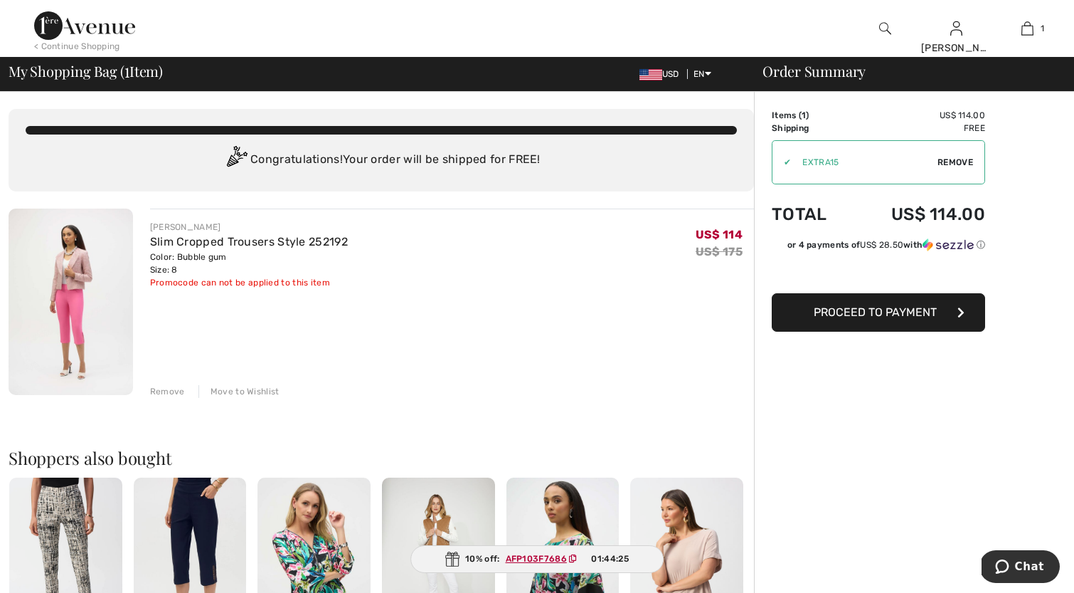
scroll to position [26, 0]
